Goal: Register for event/course

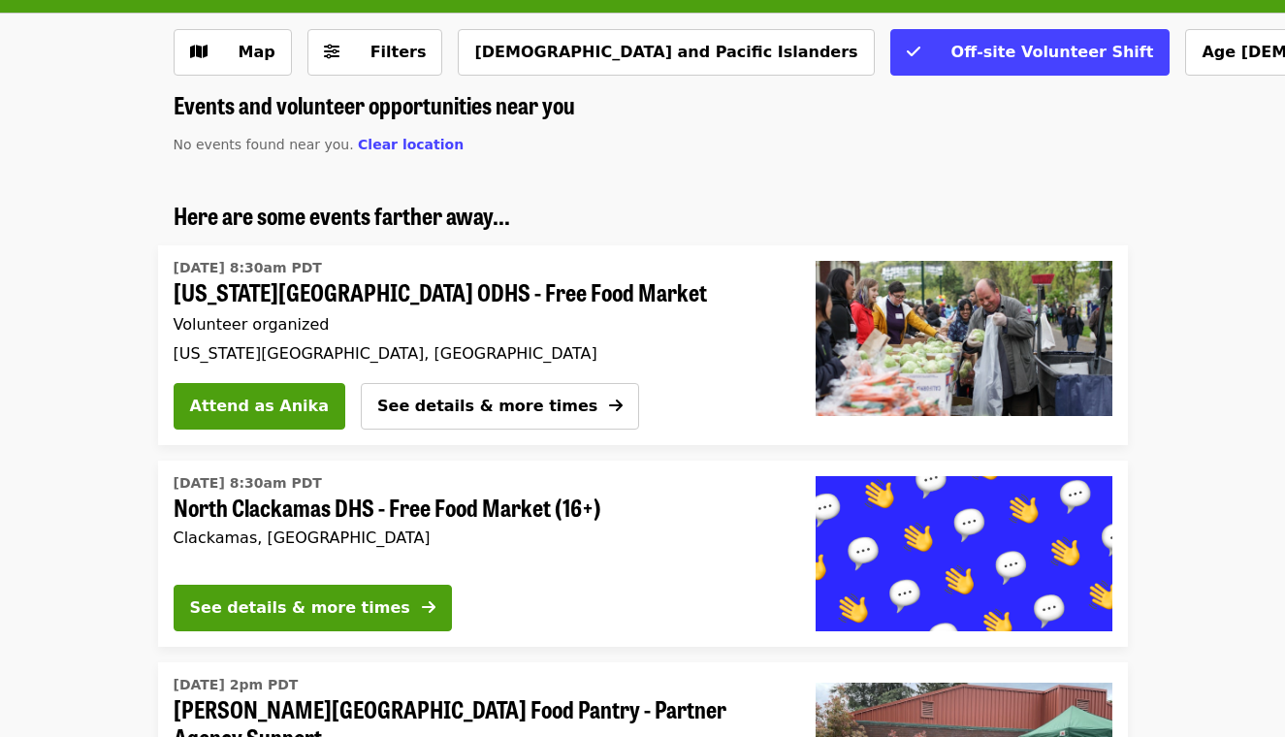
scroll to position [92, 0]
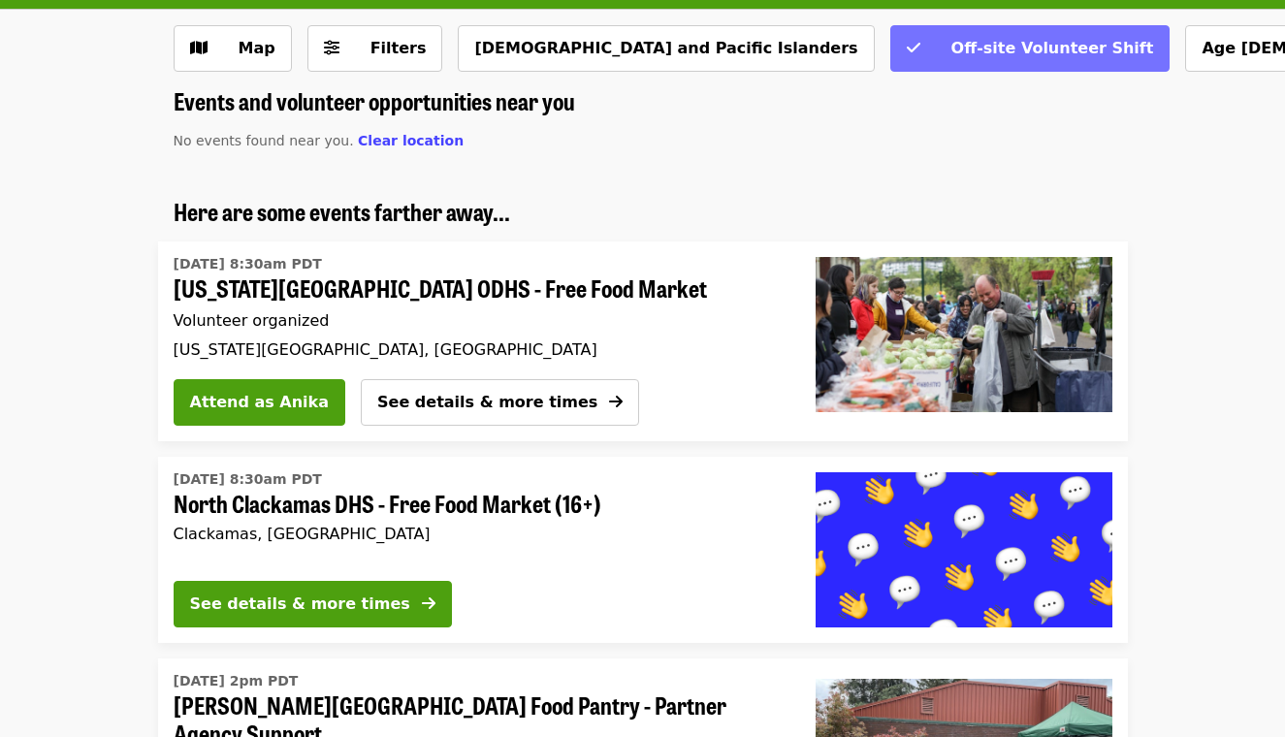
click at [951, 48] on span "Off-site Volunteer Shift" at bounding box center [1052, 48] width 203 height 18
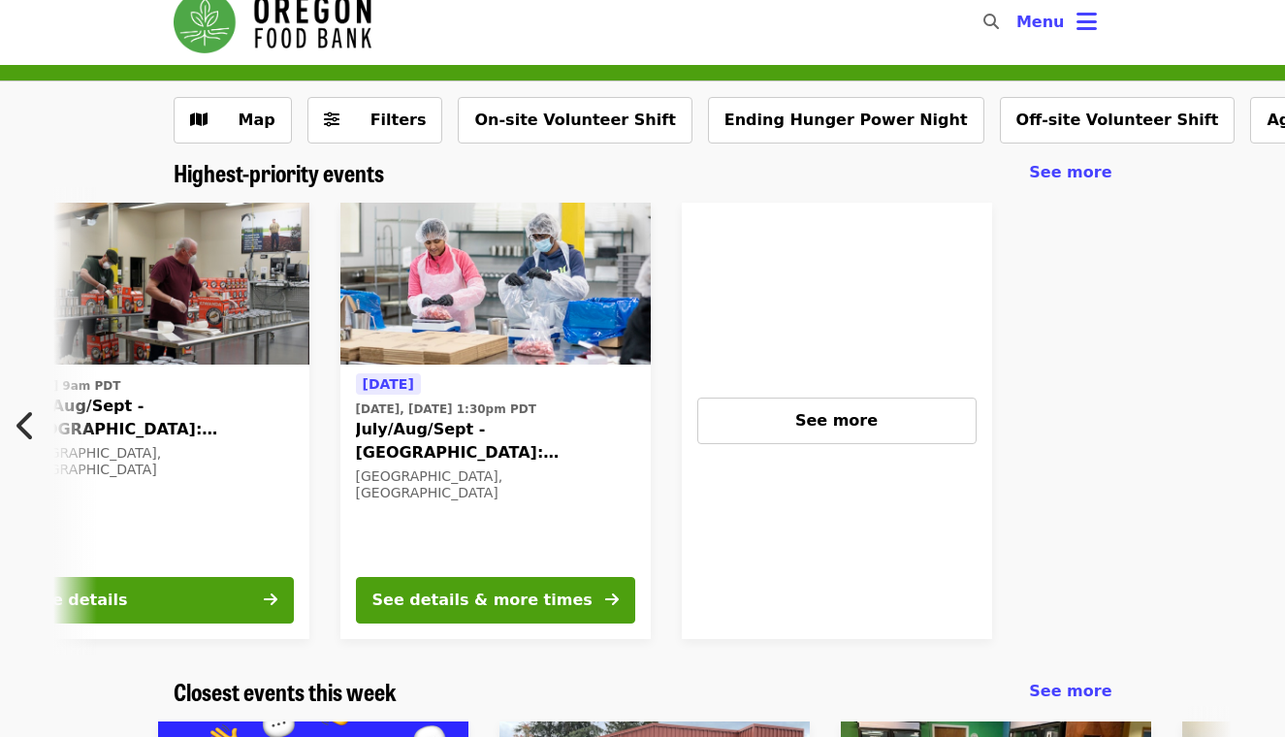
scroll to position [0, 1532]
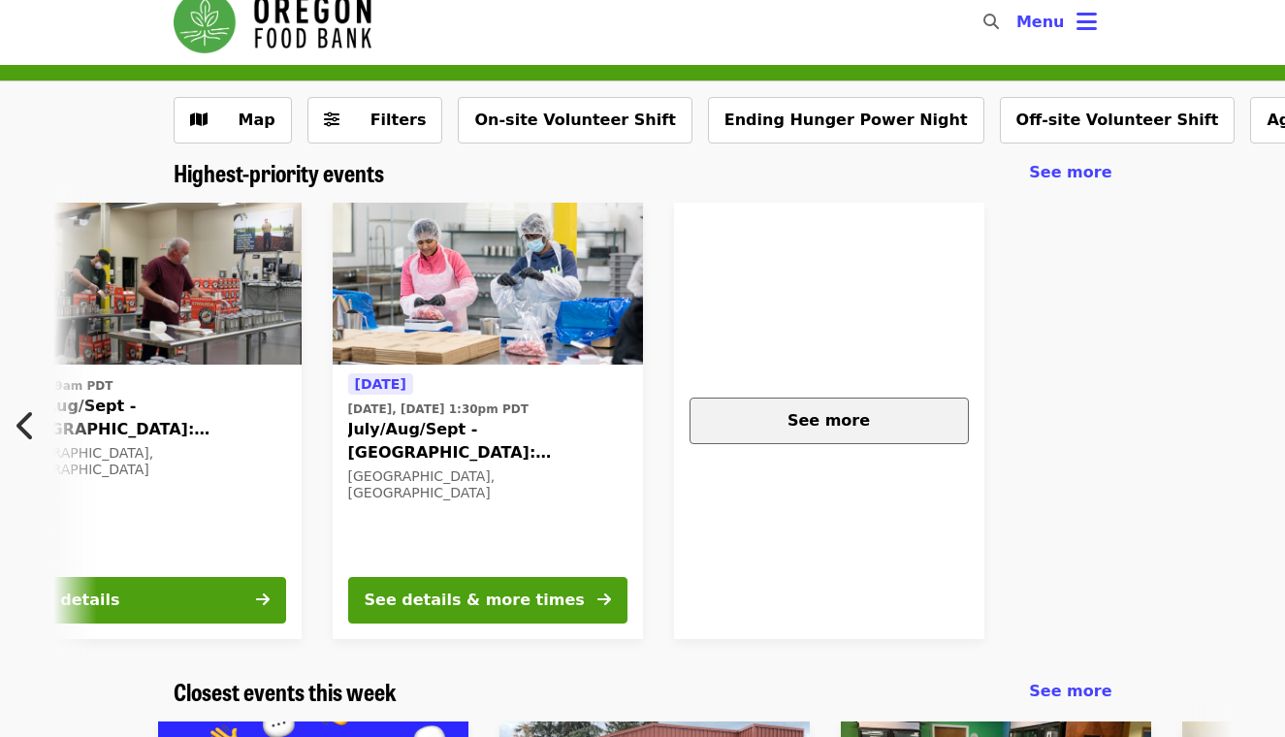
click at [804, 409] on div "See more" at bounding box center [829, 420] width 246 height 23
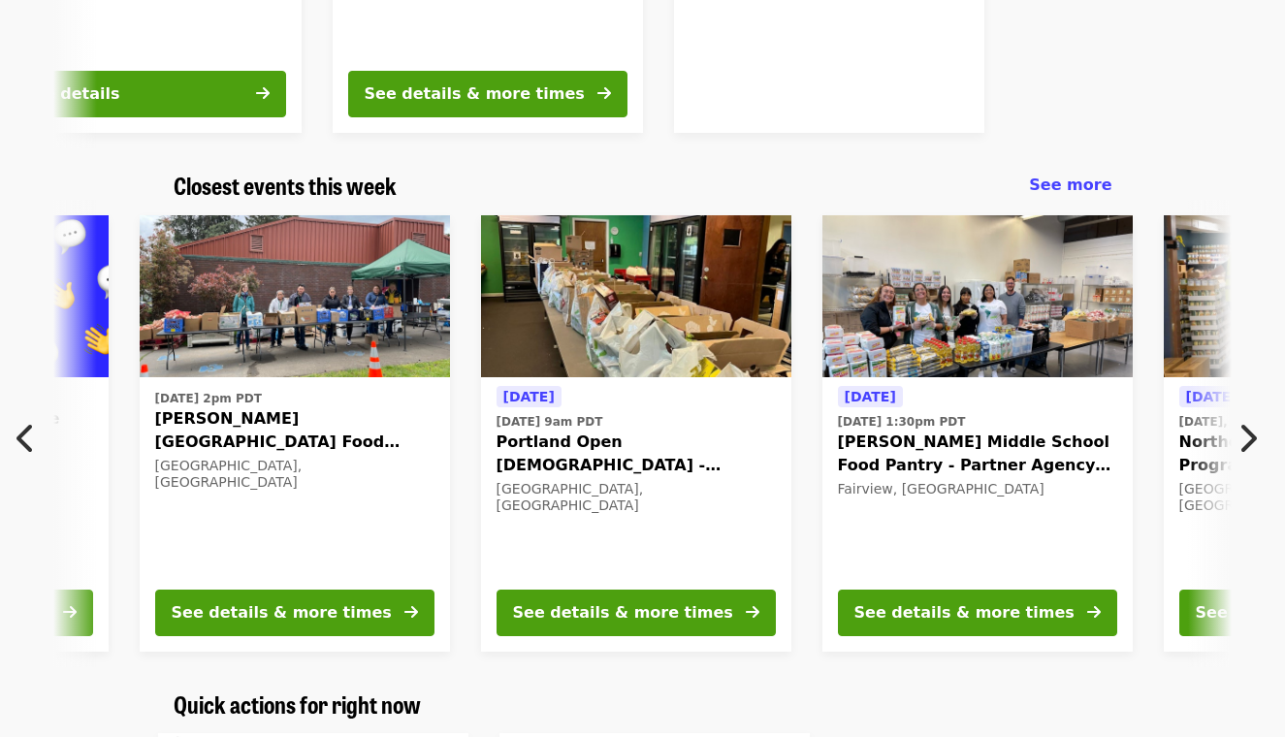
scroll to position [0, 361]
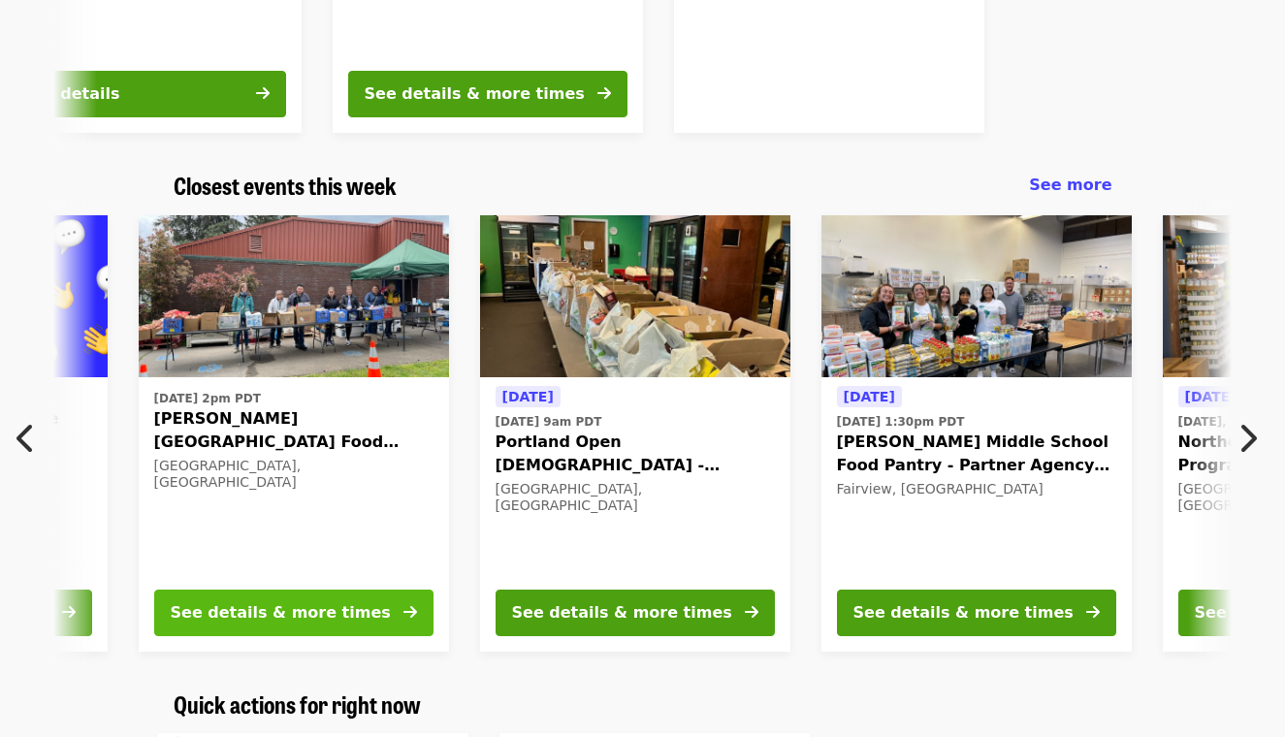
click at [315, 601] on div "See details & more times" at bounding box center [281, 612] width 220 height 23
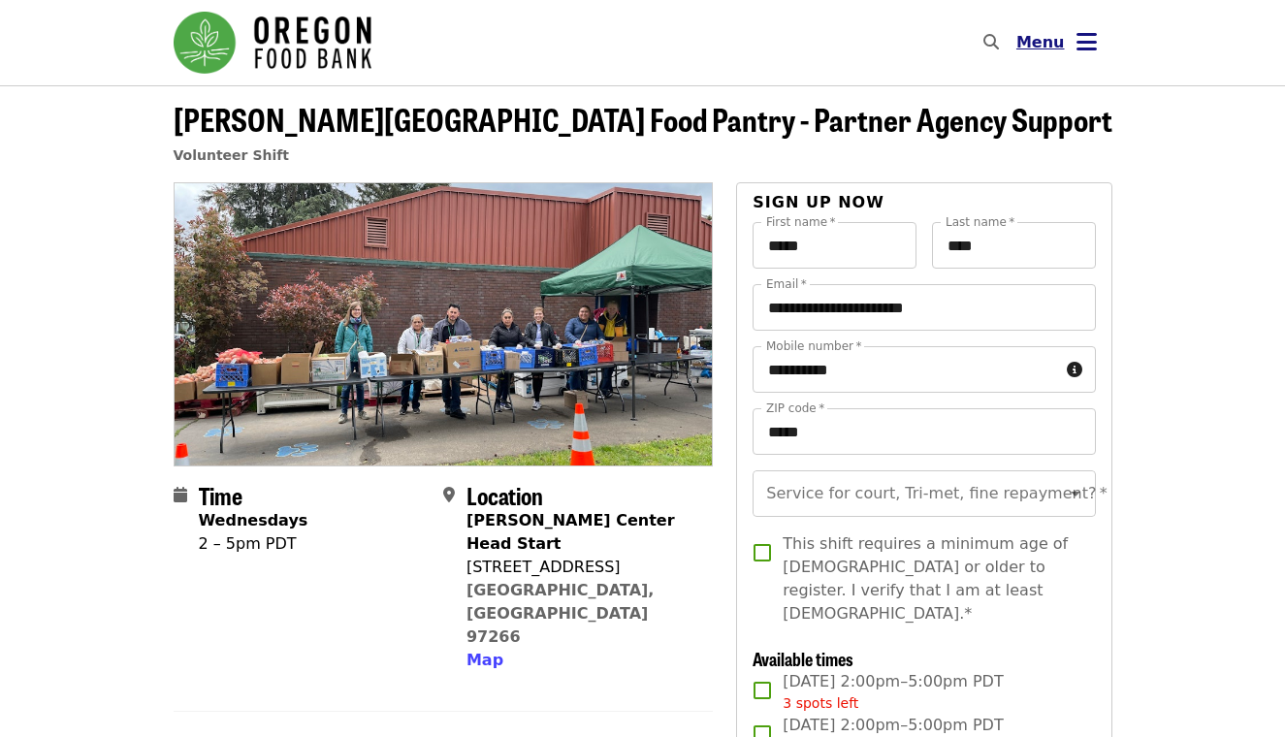
click at [1077, 50] on icon "bars icon" at bounding box center [1086, 42] width 20 height 28
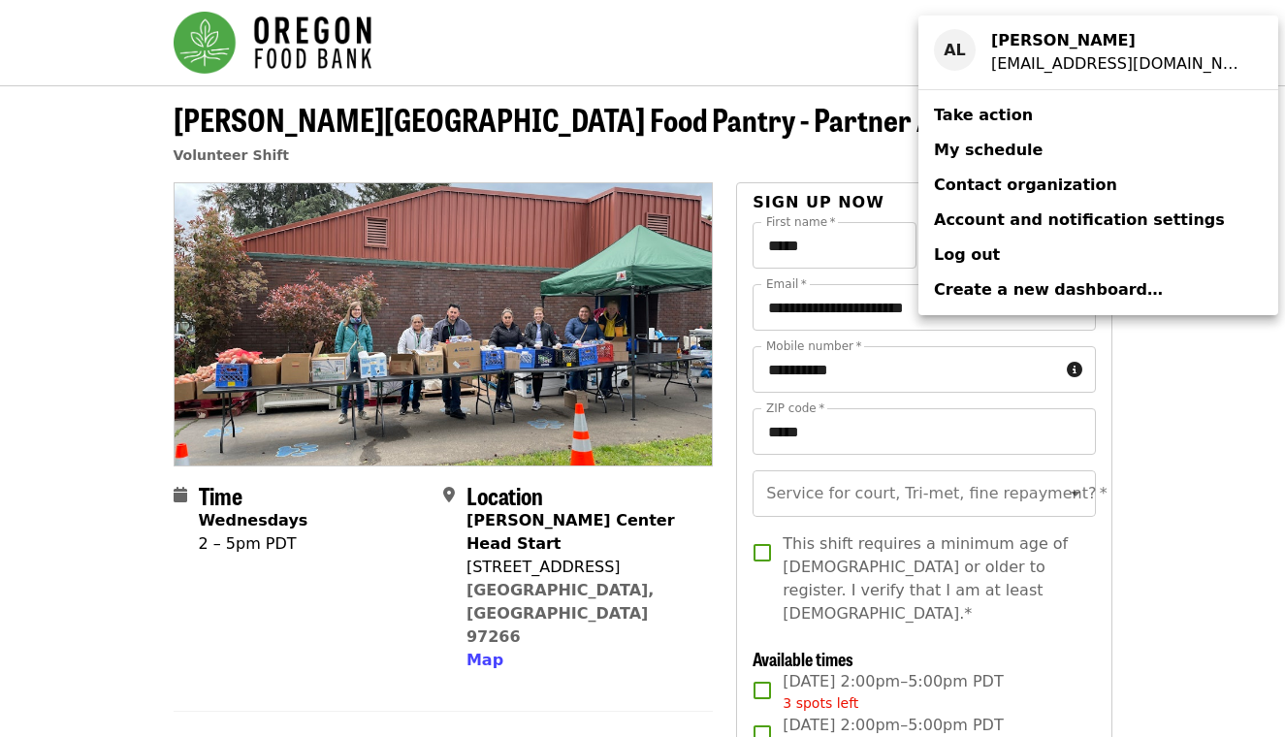
click at [979, 144] on span "My schedule" at bounding box center [988, 150] width 109 height 18
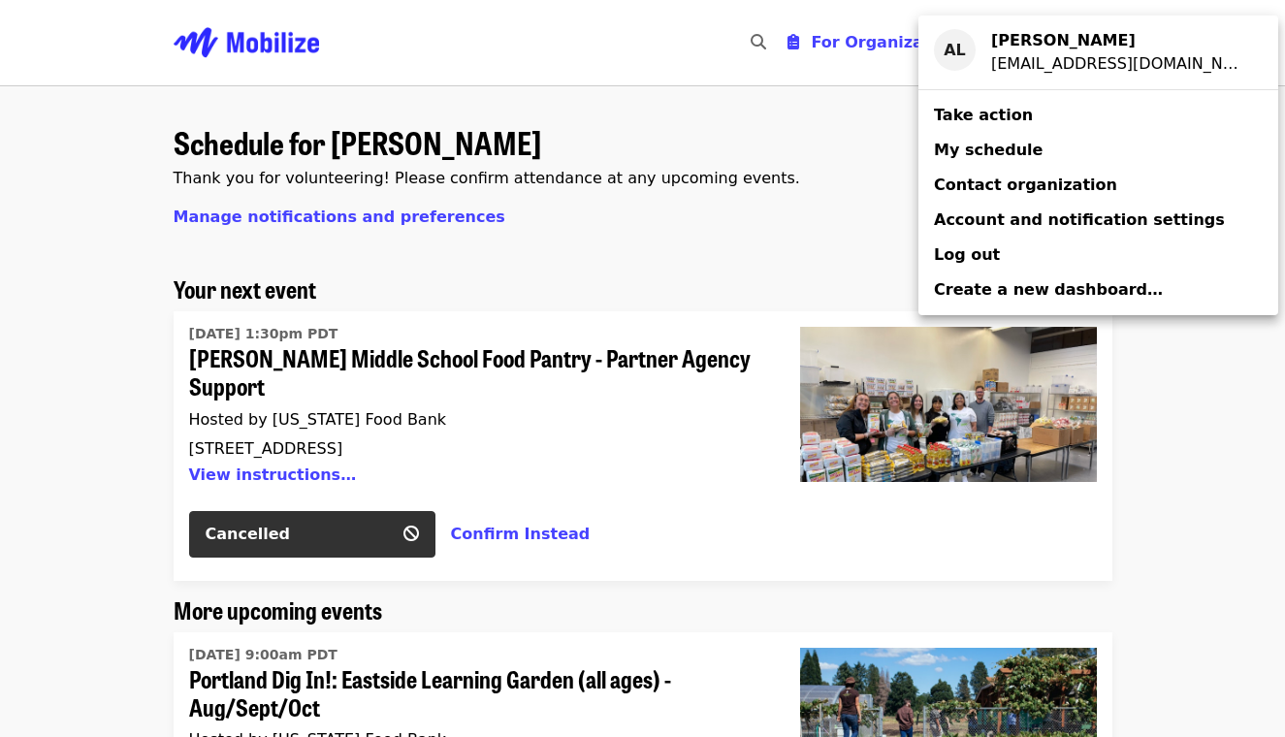
click at [724, 254] on div "Account menu" at bounding box center [642, 368] width 1285 height 737
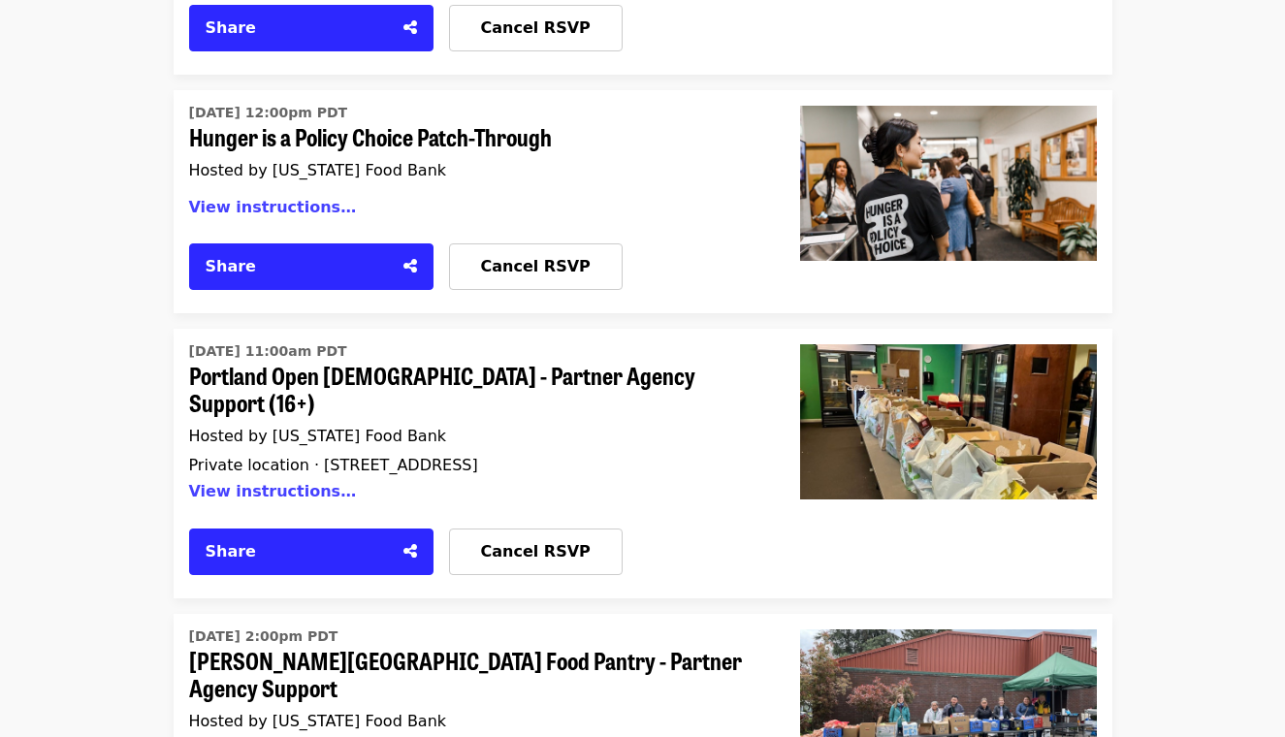
scroll to position [2812, 0]
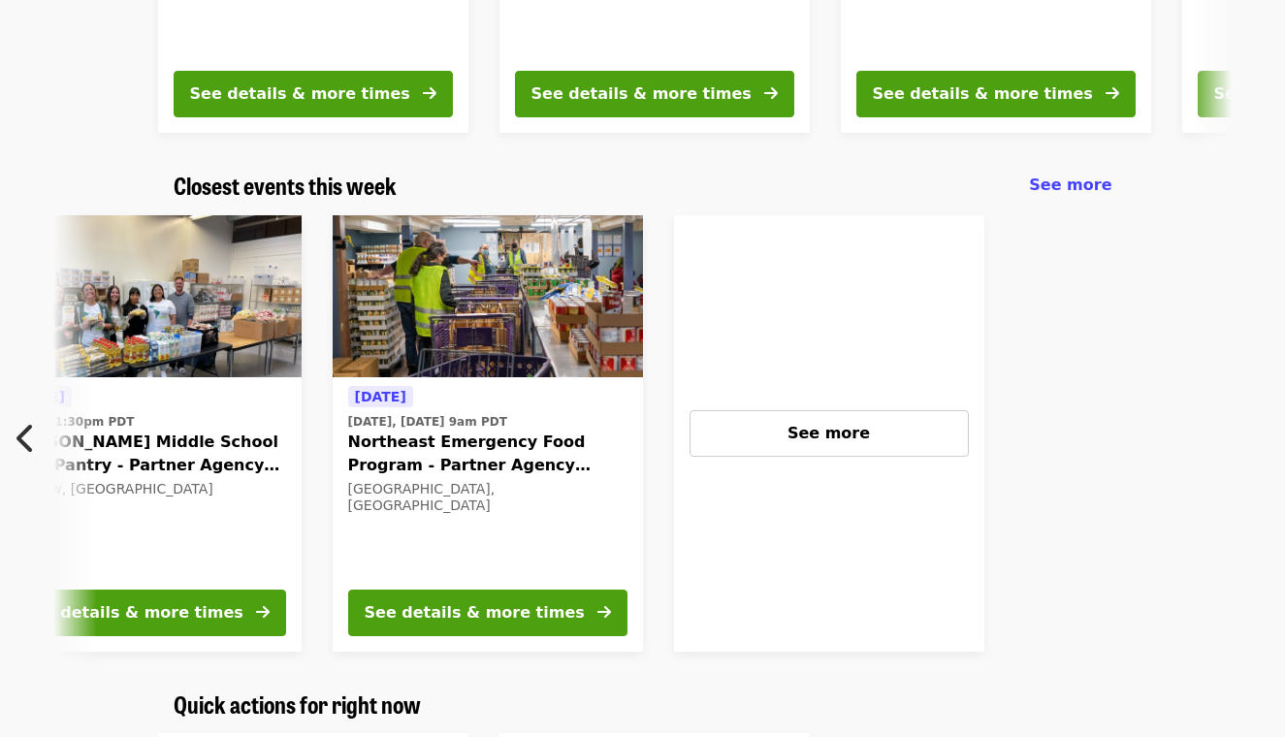
scroll to position [0, 1191]
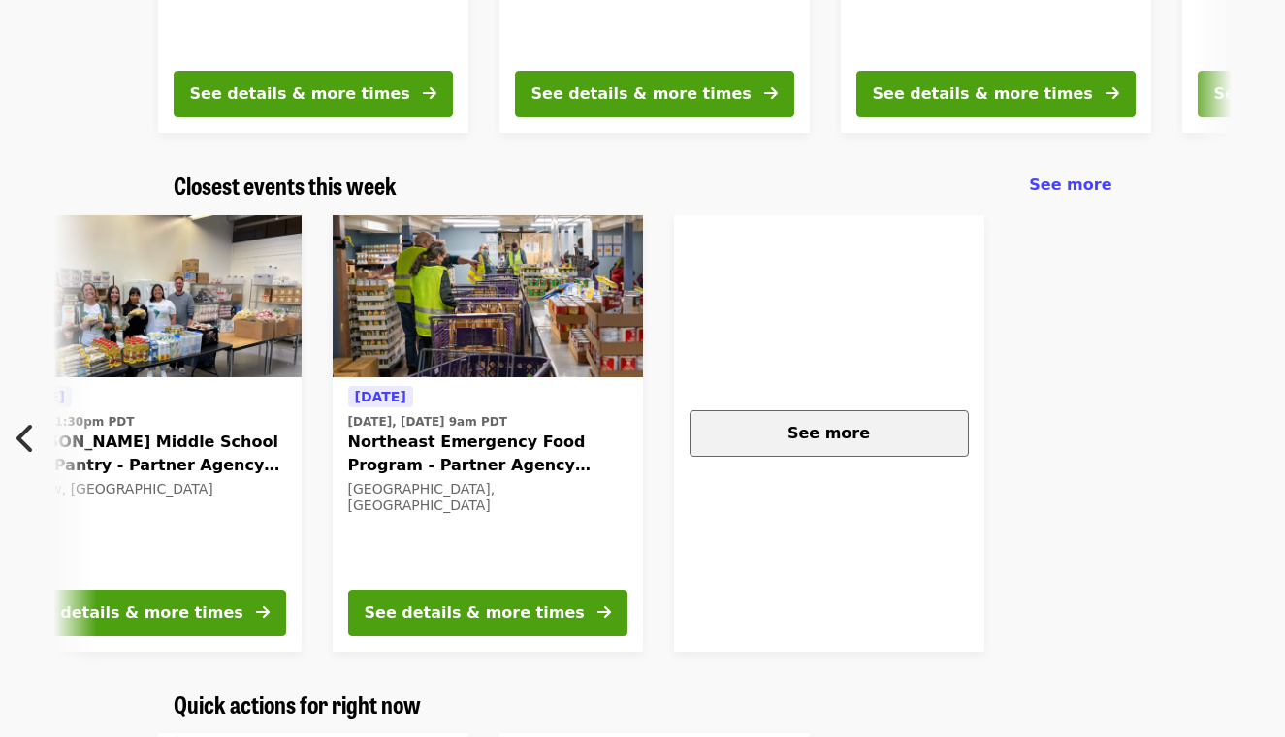
click at [827, 449] on button "See more" at bounding box center [828, 433] width 279 height 47
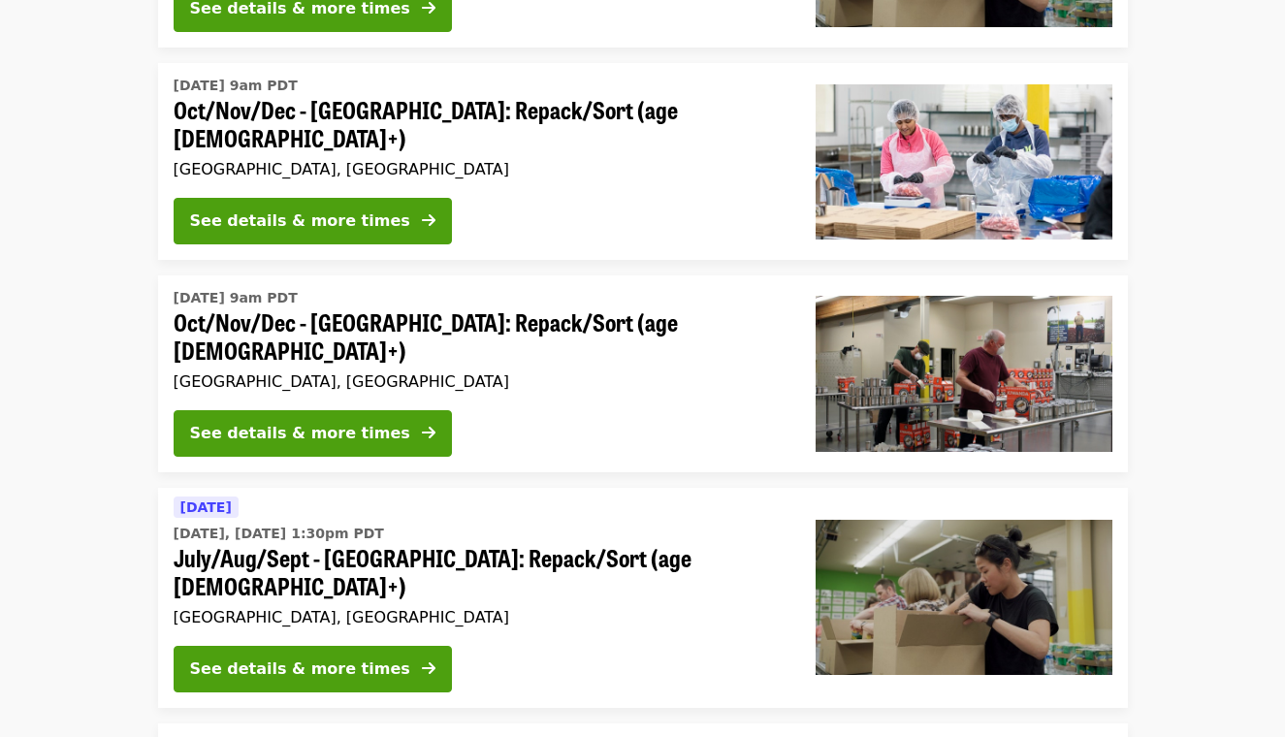
scroll to position [471, 0]
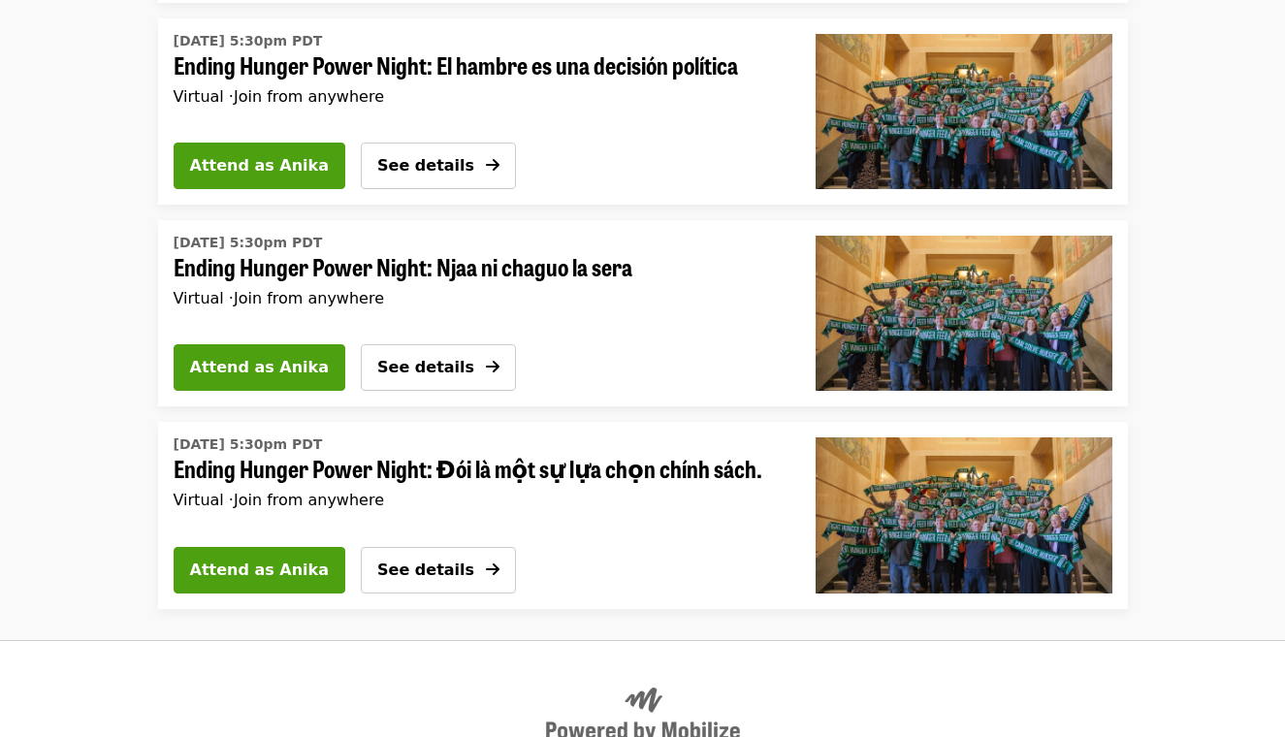
scroll to position [2978, 0]
